Goal: Information Seeking & Learning: Learn about a topic

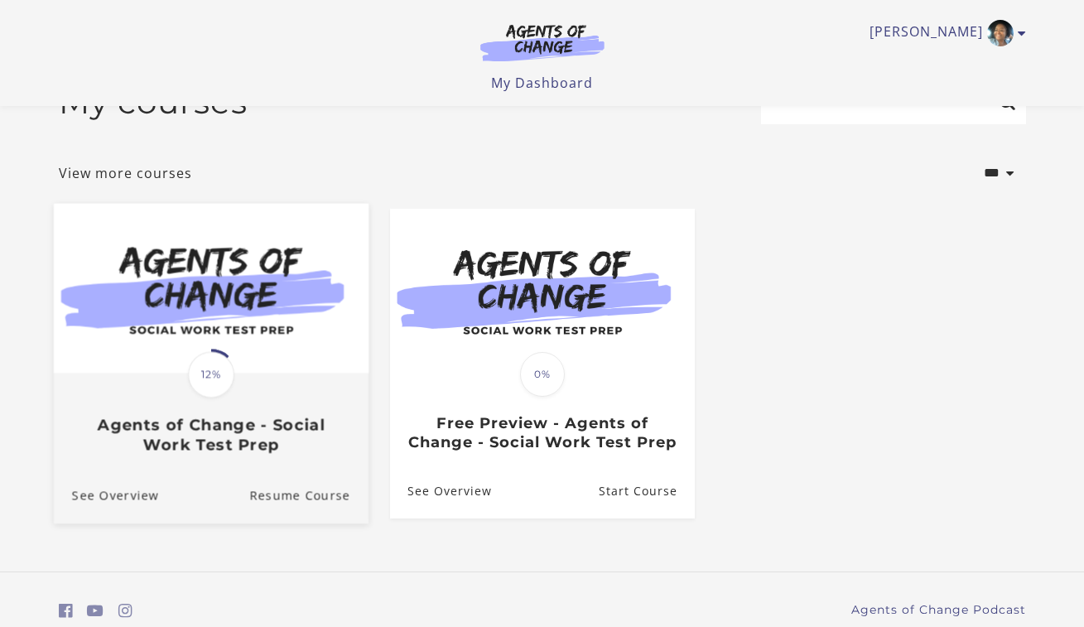
scroll to position [40, 0]
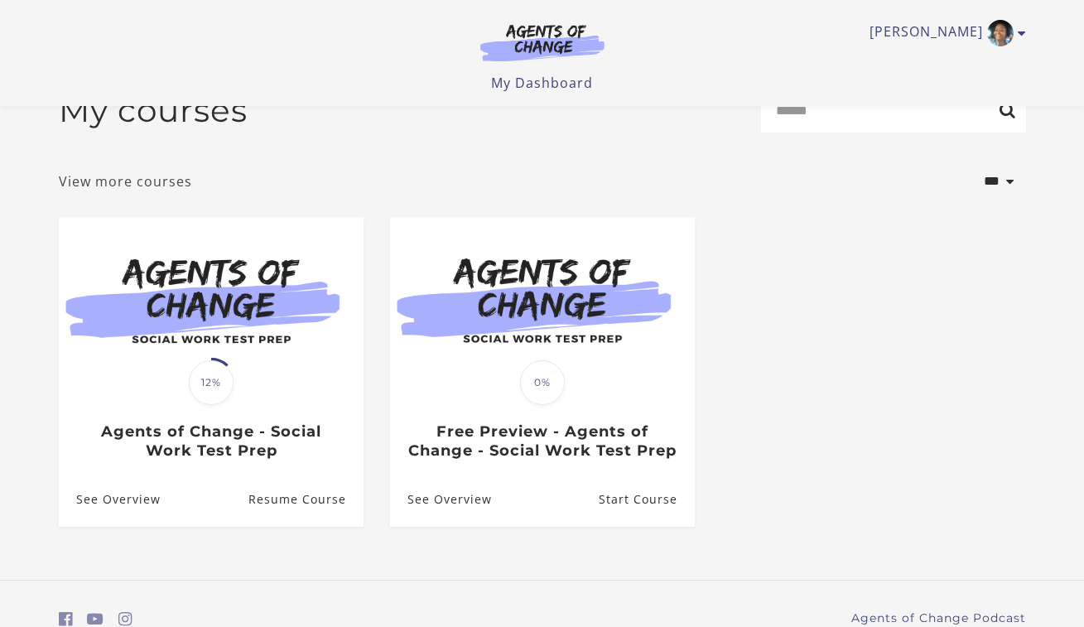
click at [124, 181] on link "View more courses" at bounding box center [125, 181] width 133 height 20
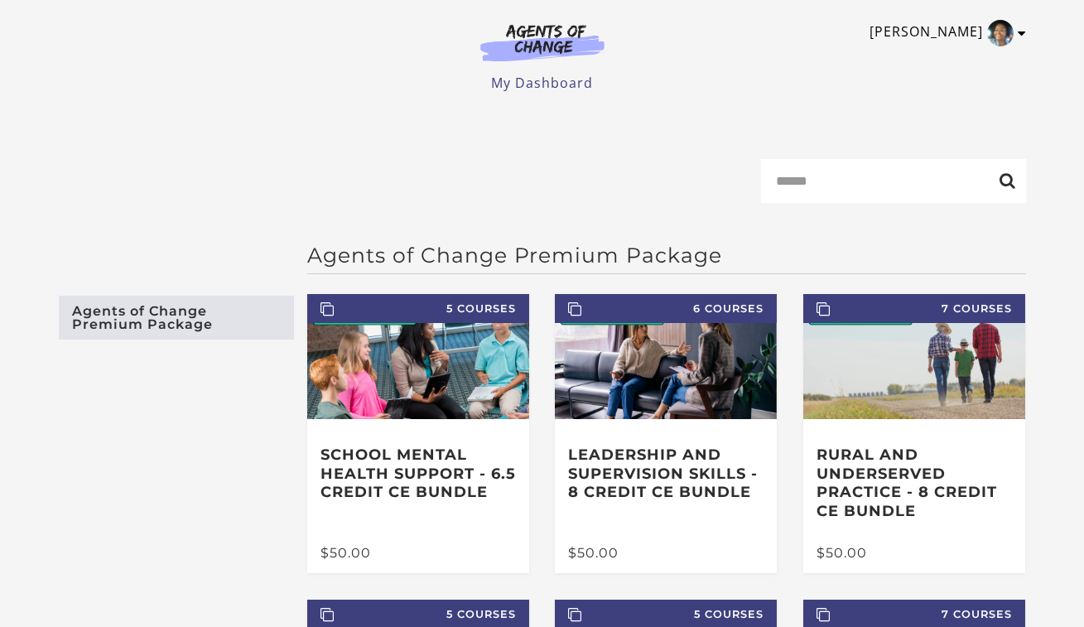
click at [1020, 37] on icon "Toggle menu" at bounding box center [1022, 33] width 8 height 13
click at [978, 56] on link "My Account" at bounding box center [958, 60] width 146 height 28
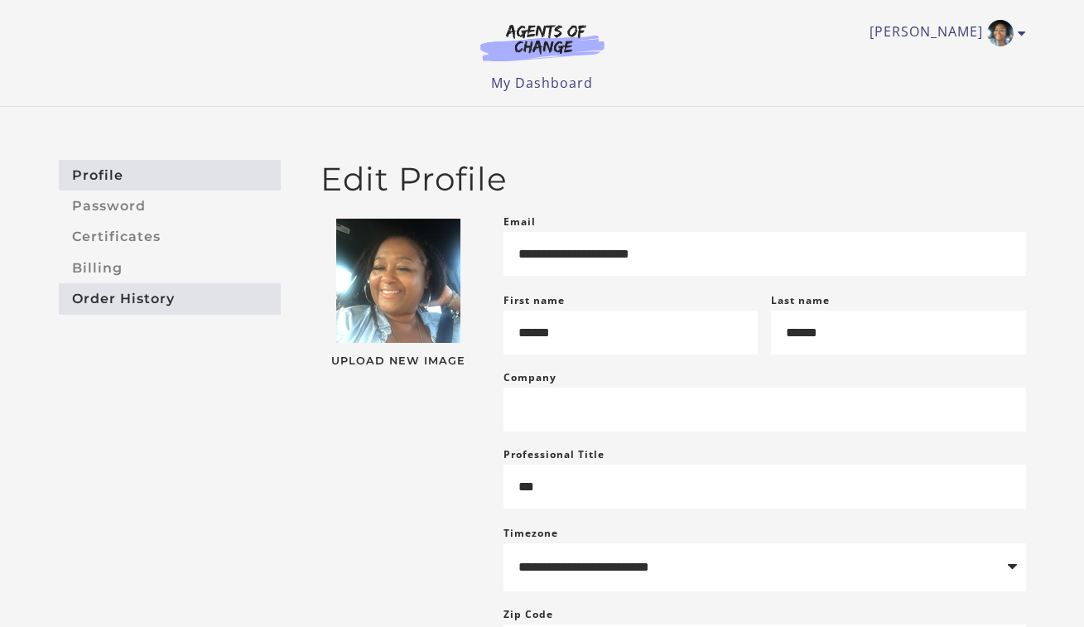
click at [144, 296] on link "Order History" at bounding box center [170, 298] width 222 height 31
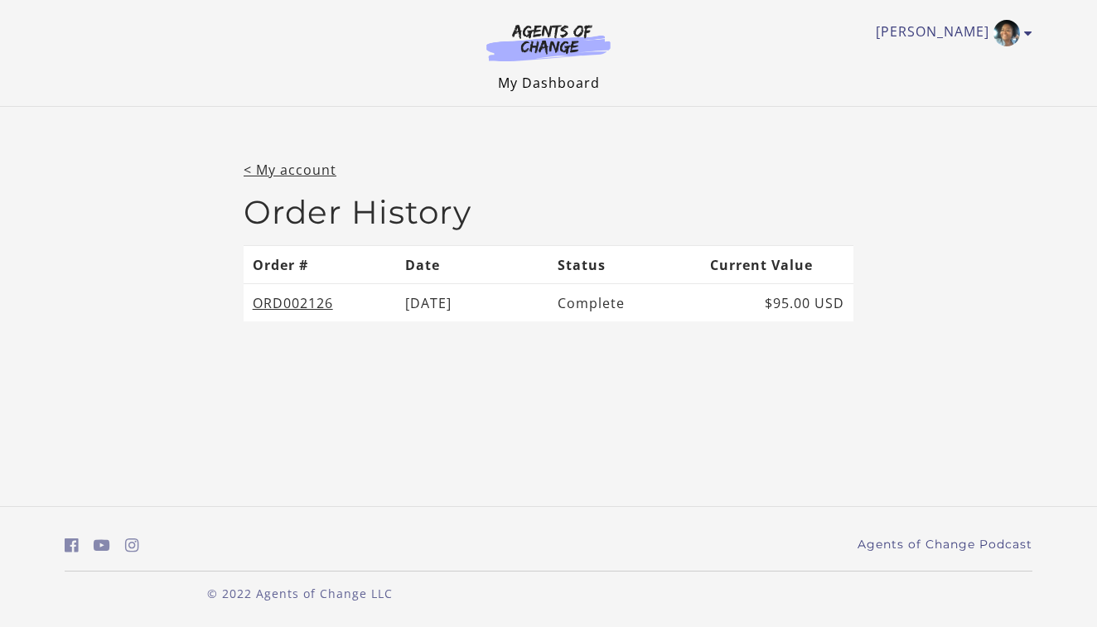
click at [563, 86] on link "My Dashboard" at bounding box center [549, 83] width 102 height 18
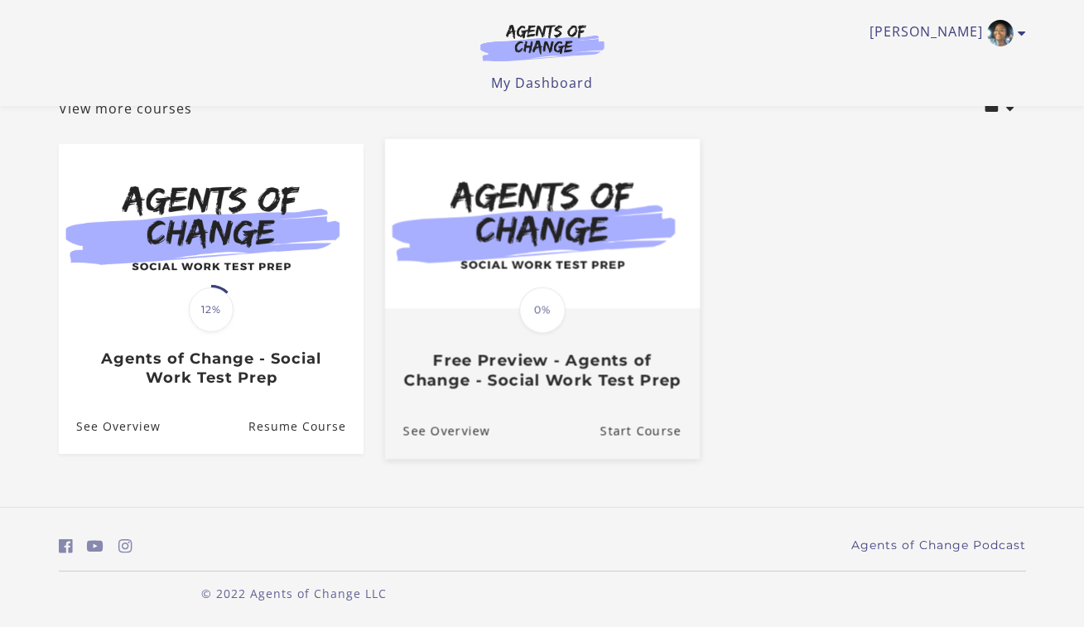
scroll to position [133, 0]
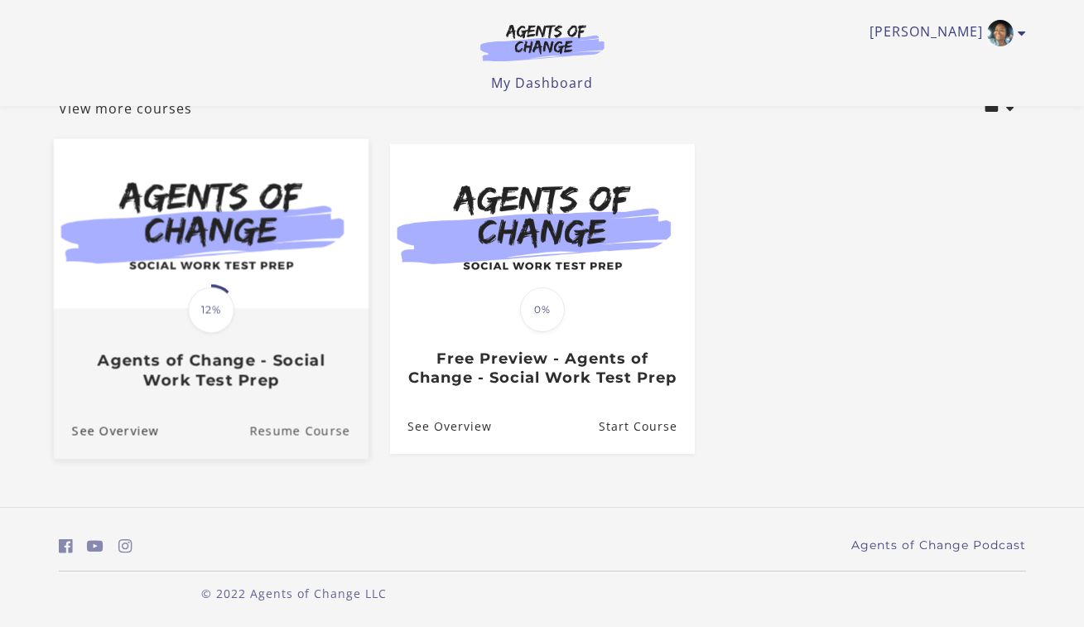
click at [314, 427] on link "Resume Course" at bounding box center [308, 431] width 119 height 56
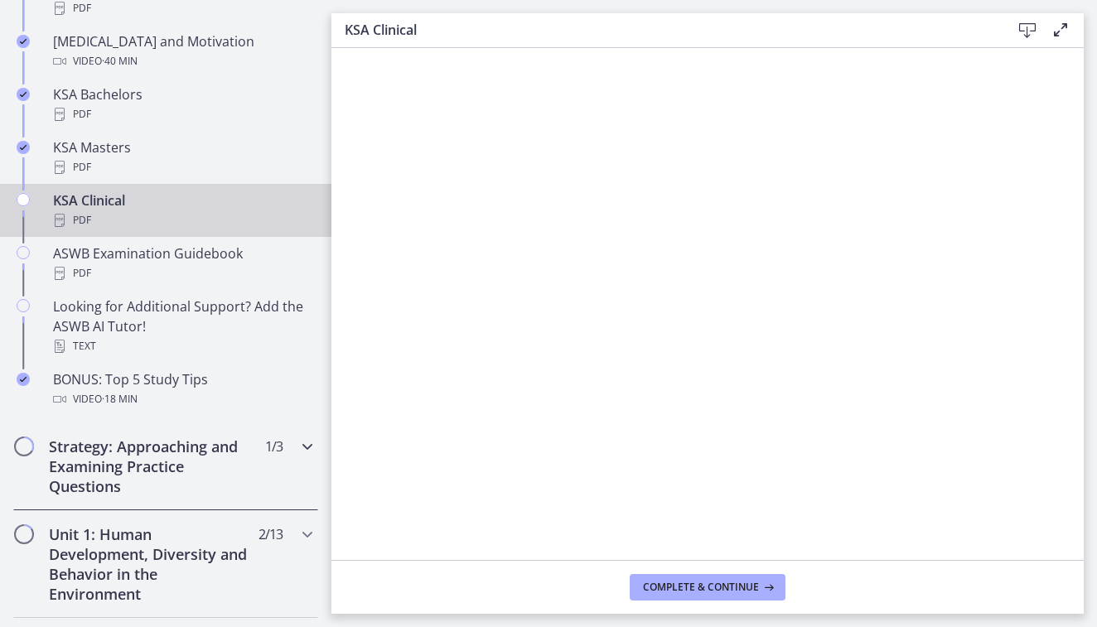
scroll to position [687, 0]
click at [102, 216] on div "PDF" at bounding box center [182, 222] width 258 height 20
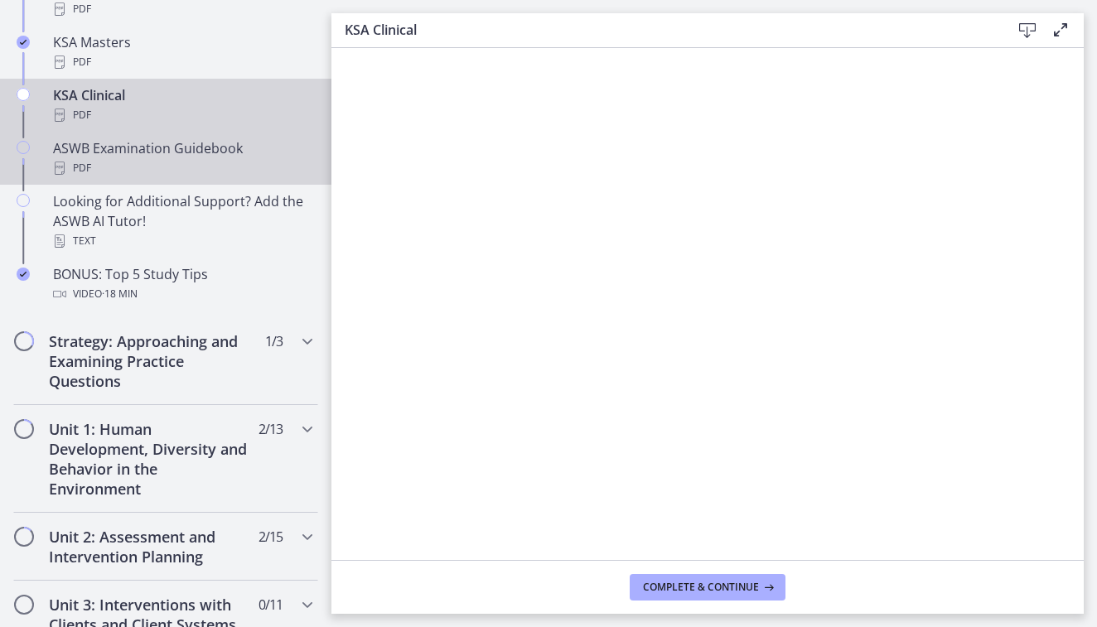
scroll to position [799, 0]
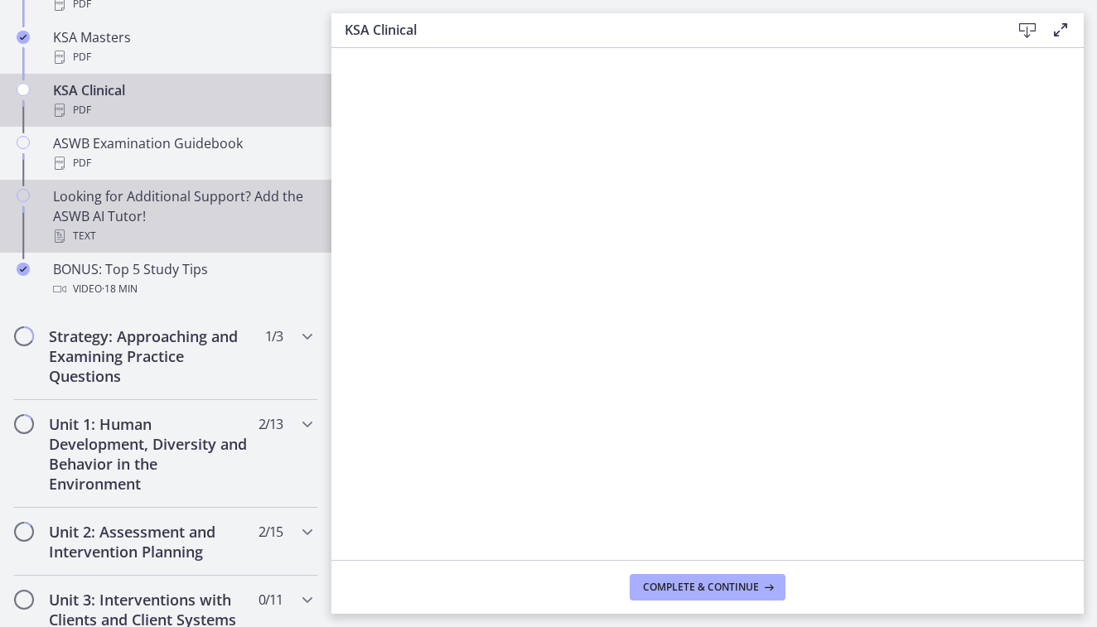
click at [102, 216] on div "Looking for Additional Support? Add the ASWB AI Tutor! Text" at bounding box center [182, 216] width 258 height 60
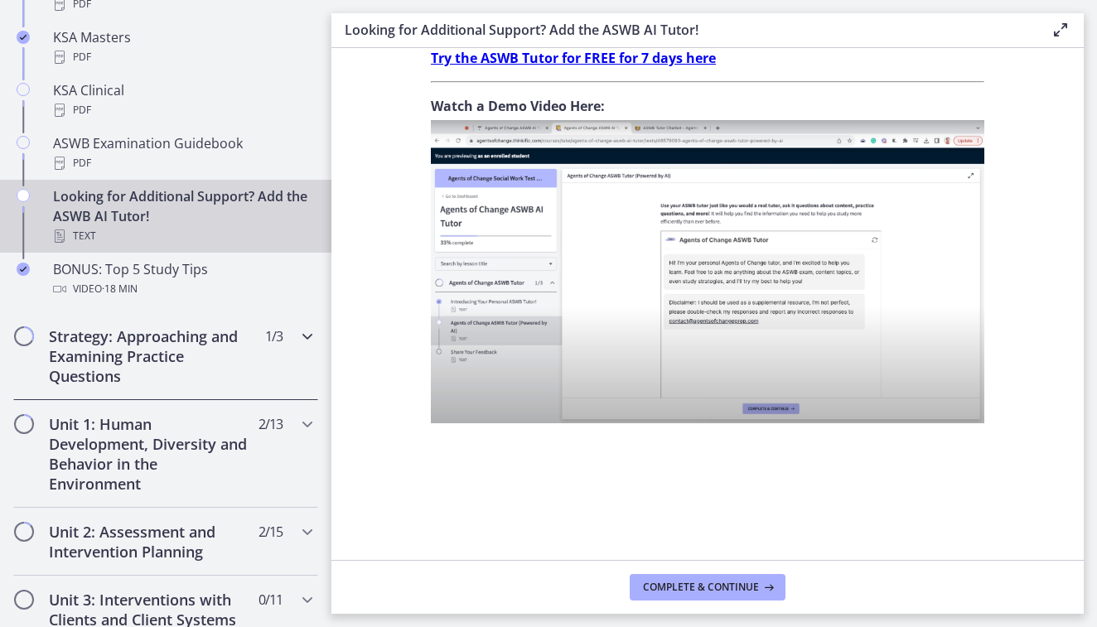
click at [177, 353] on h2 "Strategy: Approaching and Examining Practice Questions" at bounding box center [150, 356] width 202 height 60
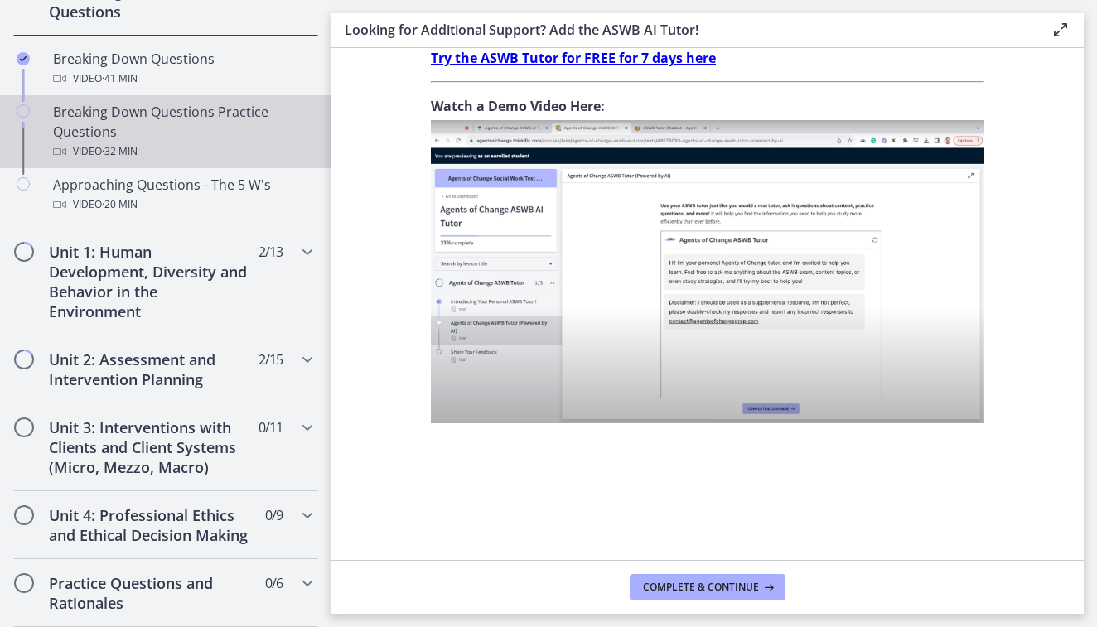
scroll to position [398, 0]
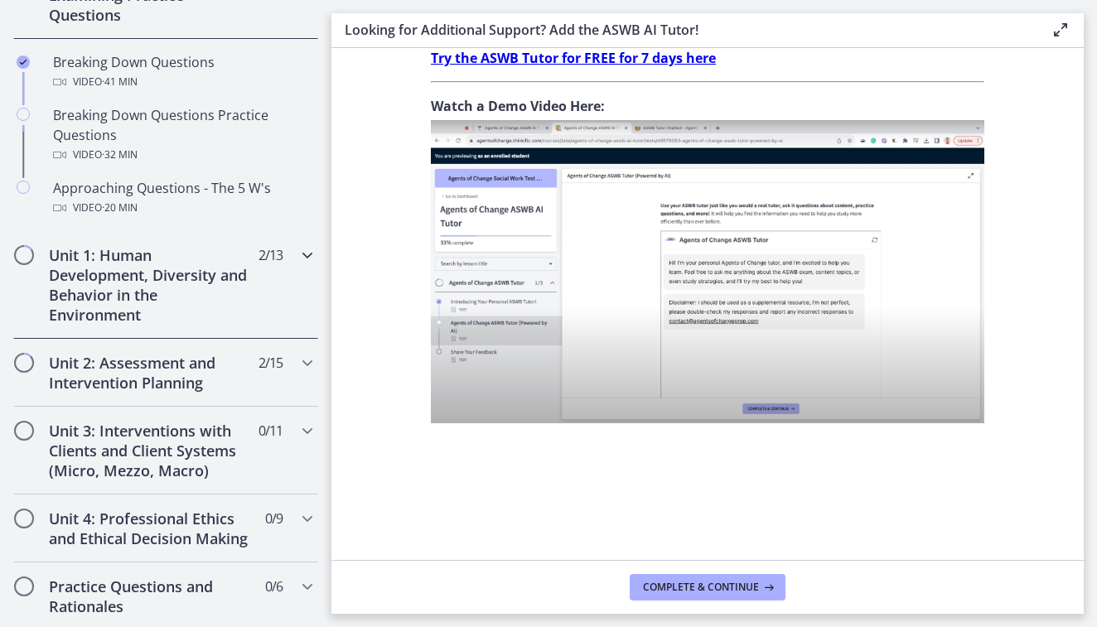
click at [128, 261] on h2 "Unit 1: Human Development, Diversity and Behavior in the Environment" at bounding box center [150, 285] width 202 height 80
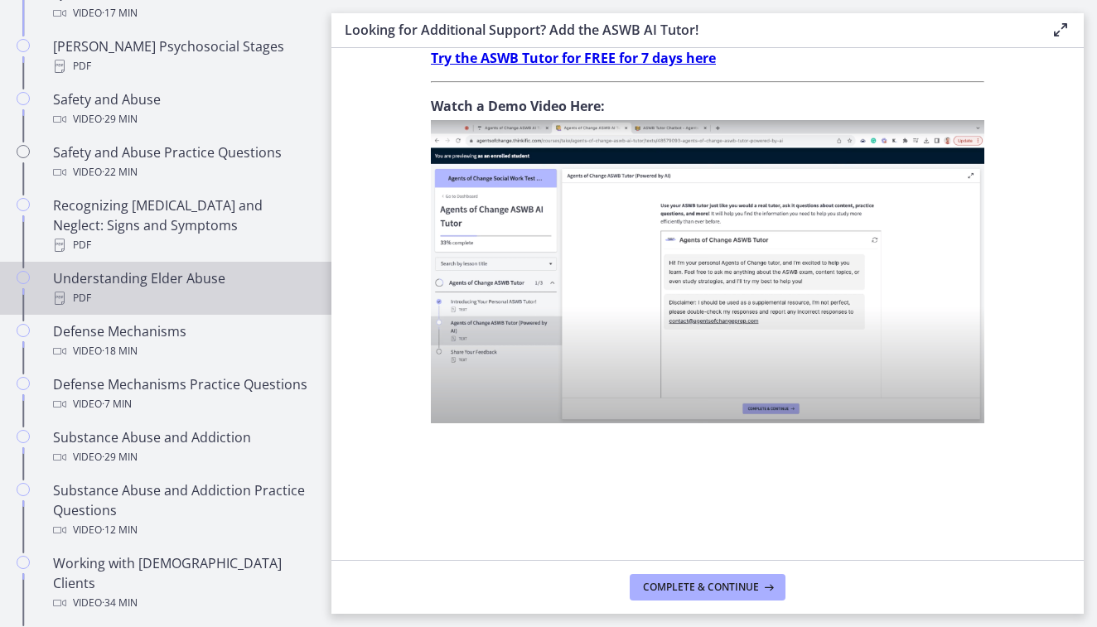
scroll to position [693, 0]
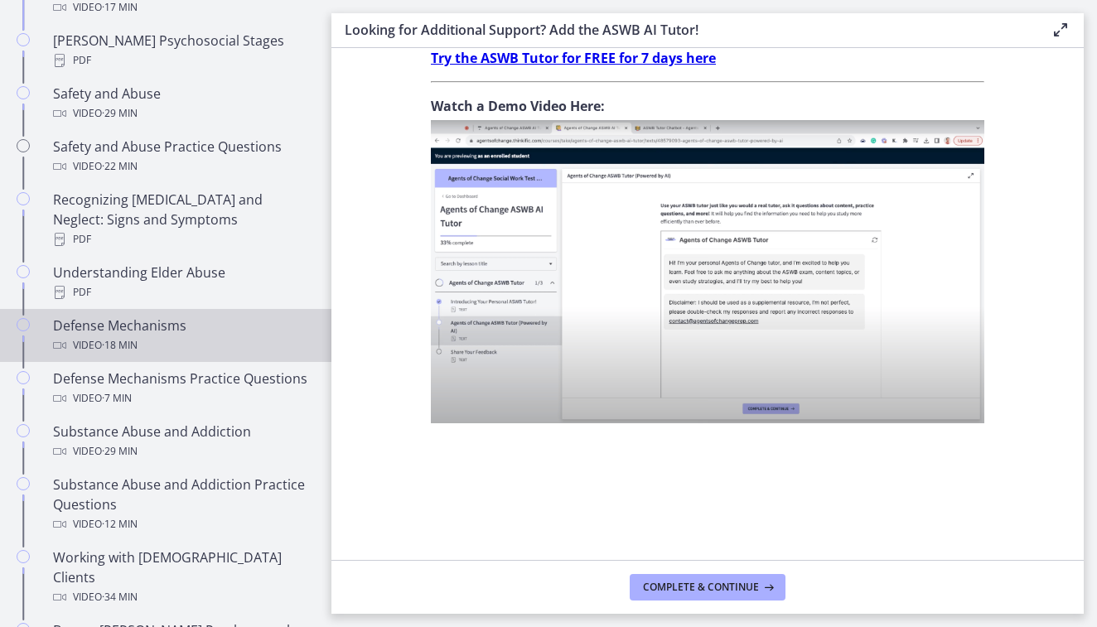
click at [152, 316] on div "Defense Mechanisms Video · 18 min" at bounding box center [182, 336] width 258 height 40
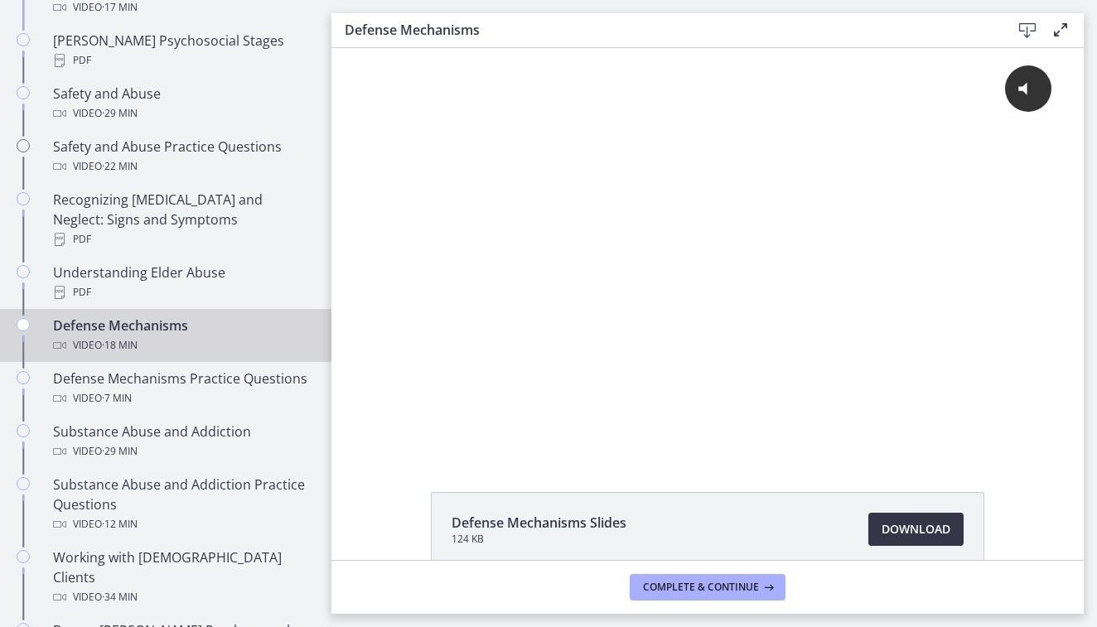
click at [910, 529] on span "Download Opens in a new window" at bounding box center [915, 529] width 69 height 20
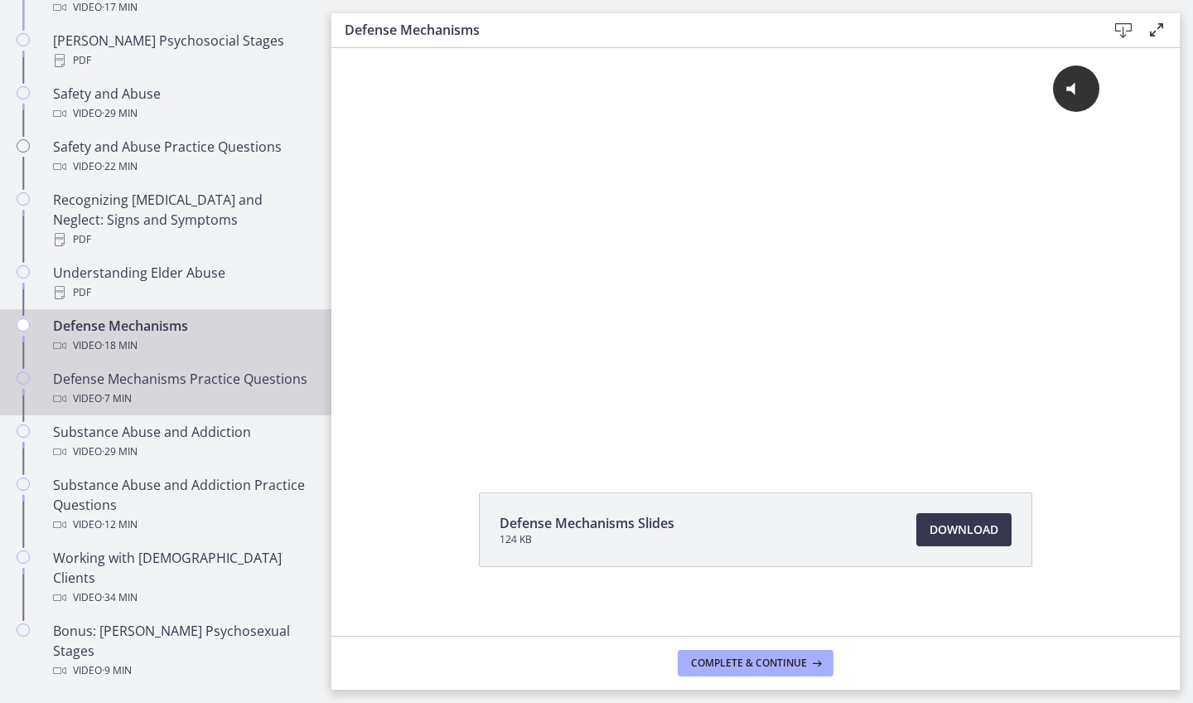
click at [120, 377] on div "Defense Mechanisms Practice Questions Video · 7 min" at bounding box center [182, 389] width 258 height 40
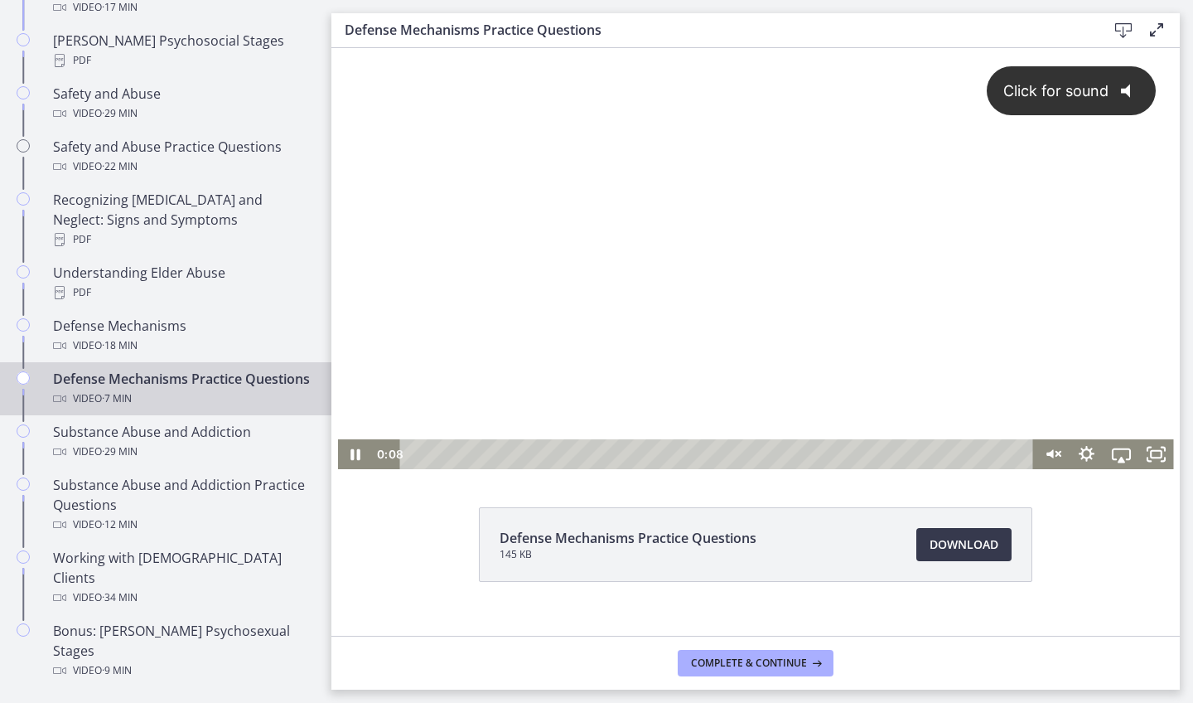
click at [1055, 94] on span "Click for sound" at bounding box center [1048, 90] width 120 height 17
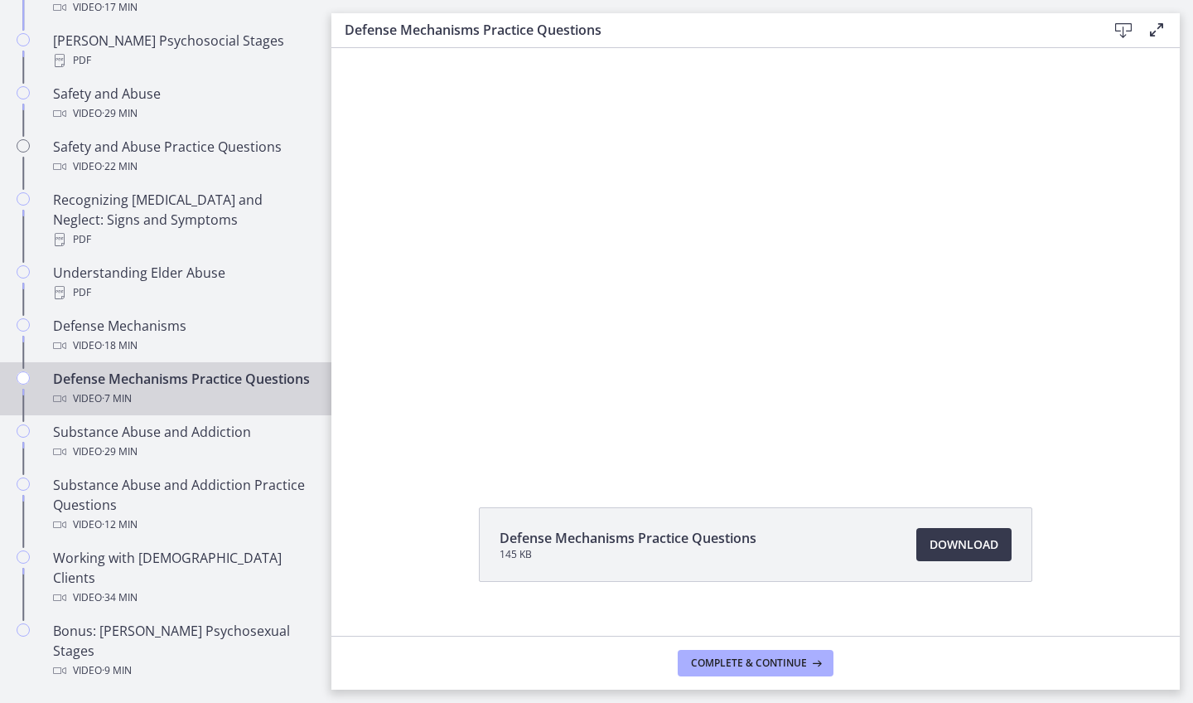
click at [1096, 31] on icon at bounding box center [1157, 30] width 20 height 20
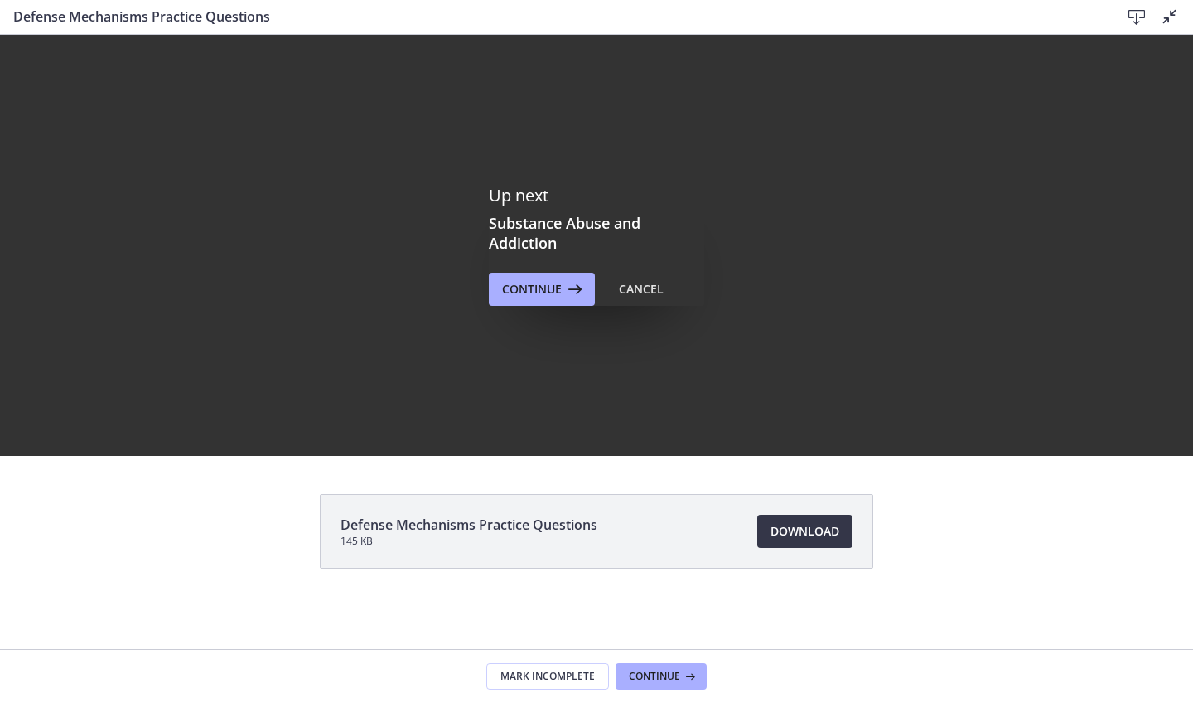
click at [804, 531] on span "Download Opens in a new window" at bounding box center [804, 531] width 69 height 20
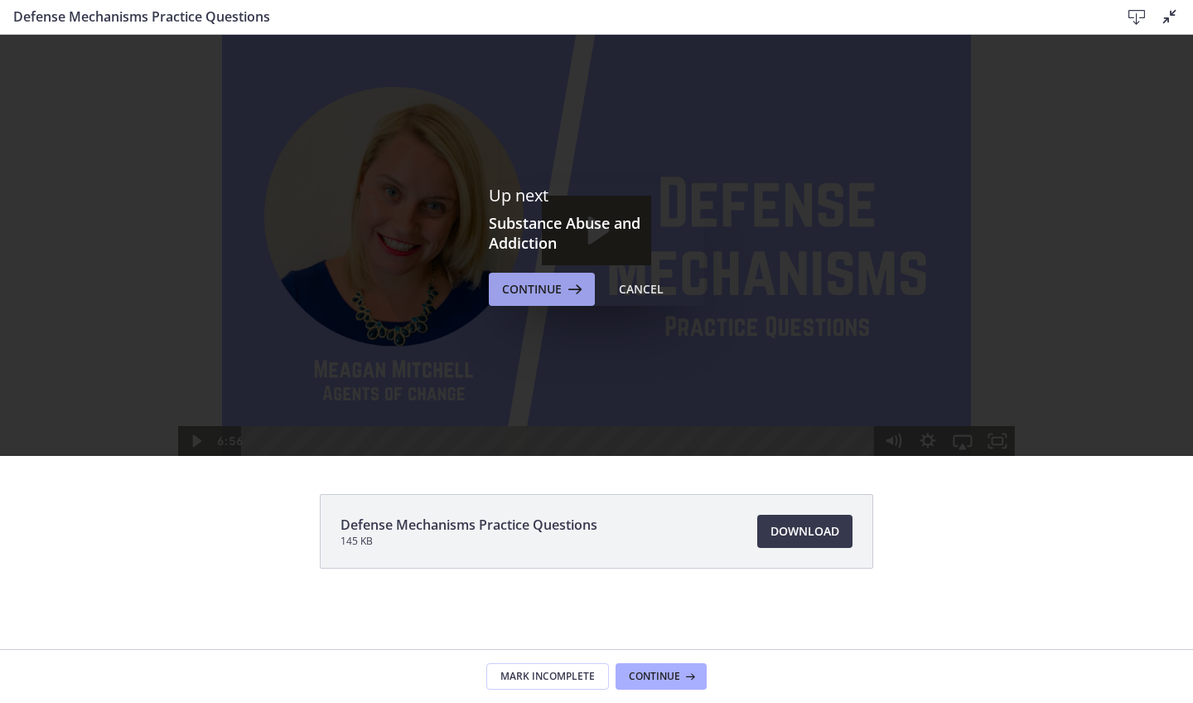
click at [542, 296] on span "Continue" at bounding box center [532, 289] width 60 height 20
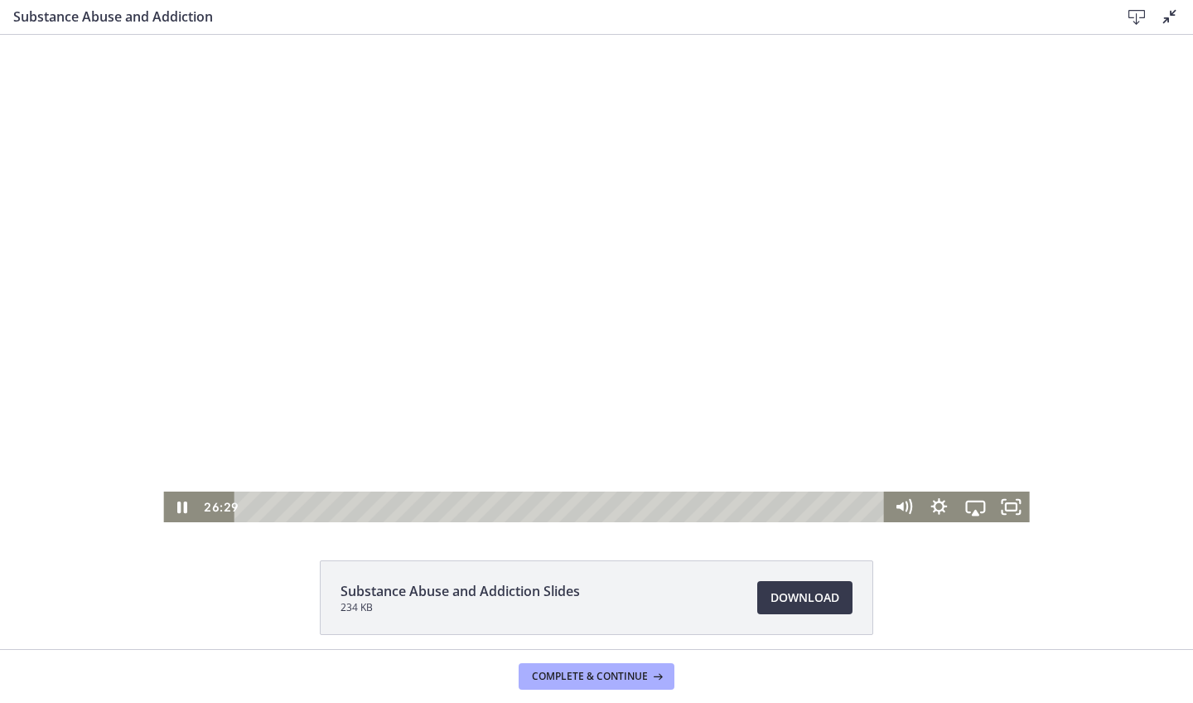
drag, startPoint x: 695, startPoint y: 505, endPoint x: 819, endPoint y: 529, distance: 126.6
click at [819, 522] on html "Click for sound @keyframes VOLUME_SMALL_WAVE_FLASH { 0% { opacity: 0; } 33% { o…" at bounding box center [596, 278] width 1193 height 487
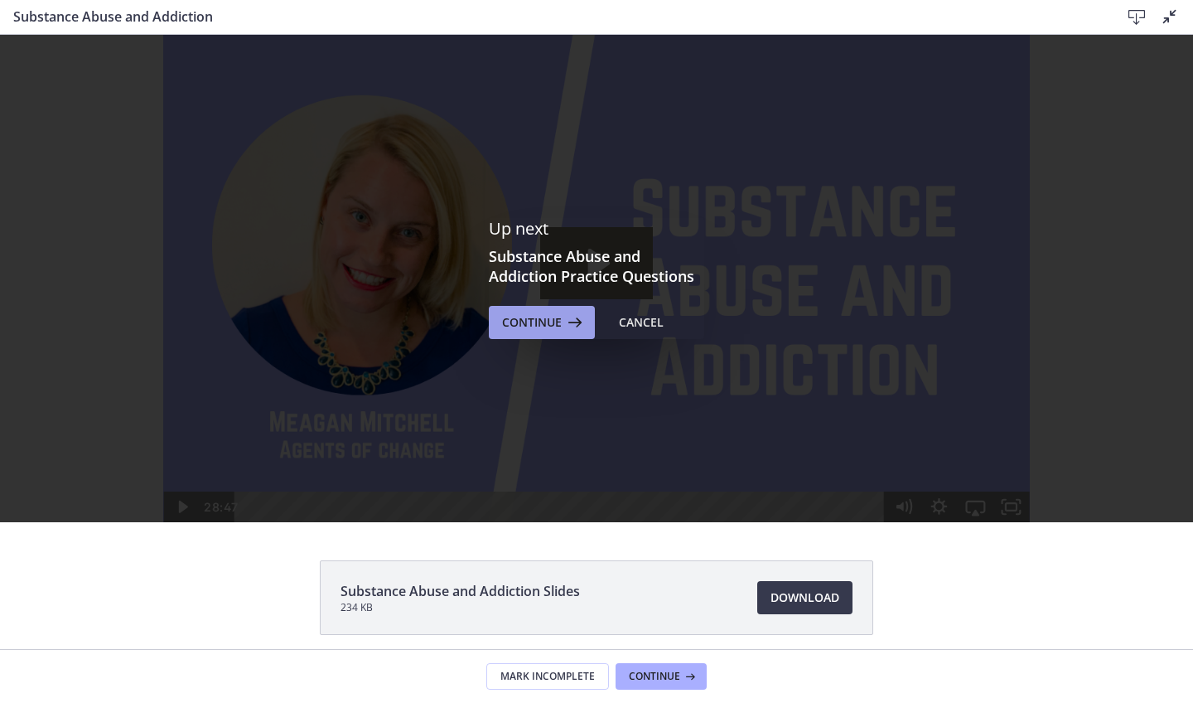
click at [562, 320] on icon at bounding box center [573, 322] width 23 height 20
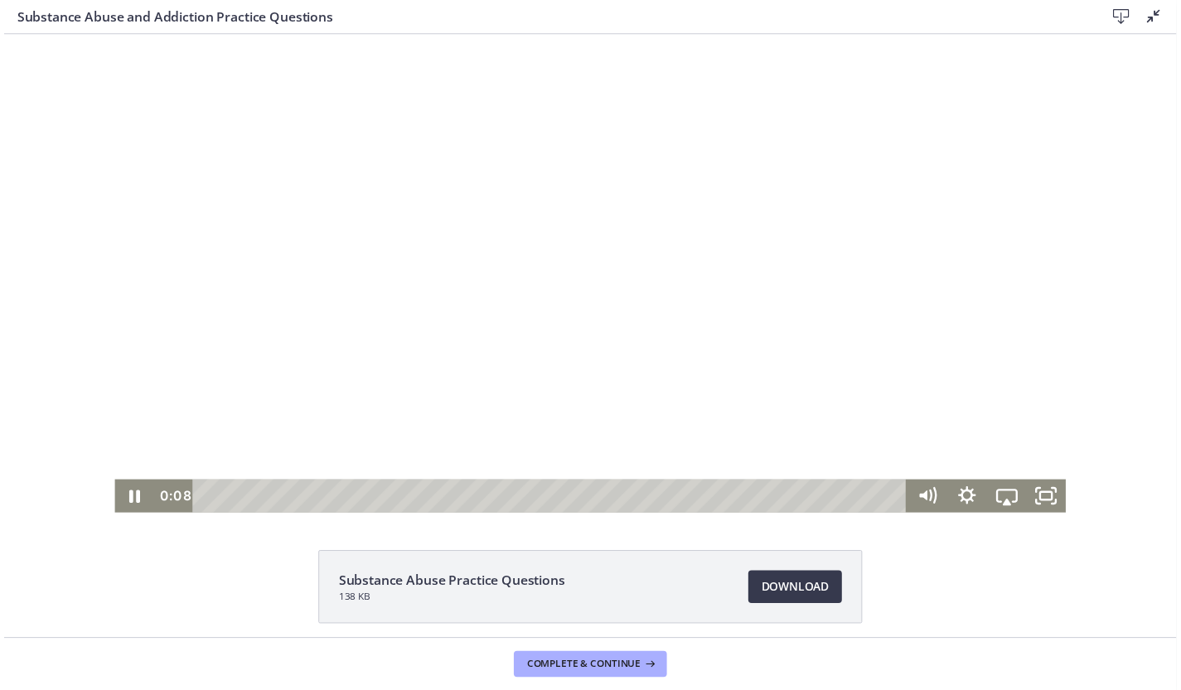
scroll to position [17, 0]
